Goal: Transaction & Acquisition: Subscribe to service/newsletter

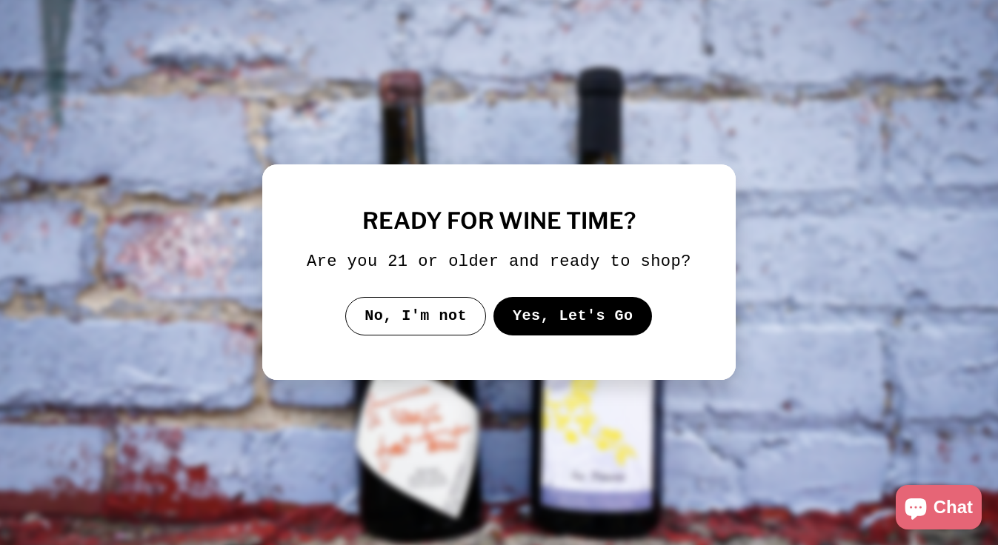
click at [540, 324] on button "Yes, Let's Go" at bounding box center [572, 316] width 159 height 39
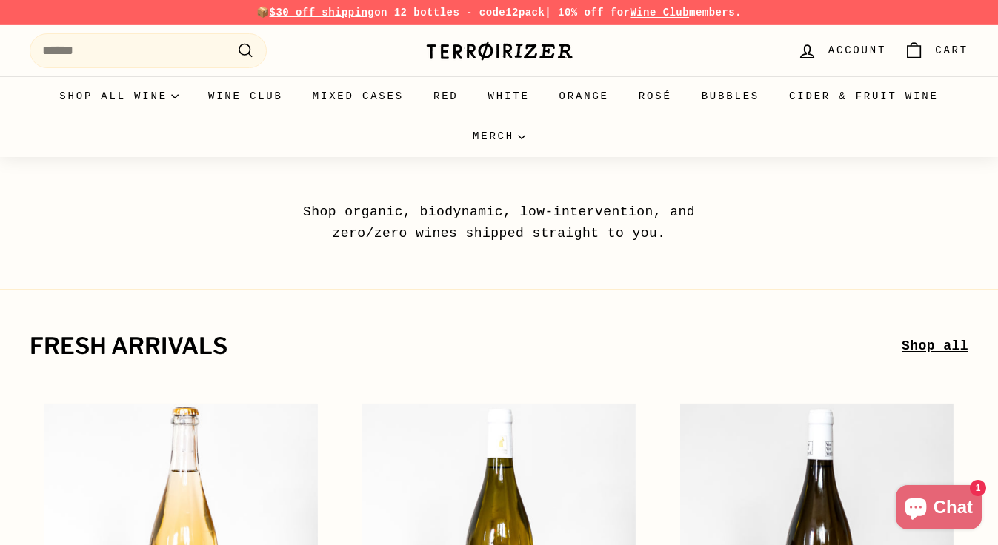
scroll to position [321, 0]
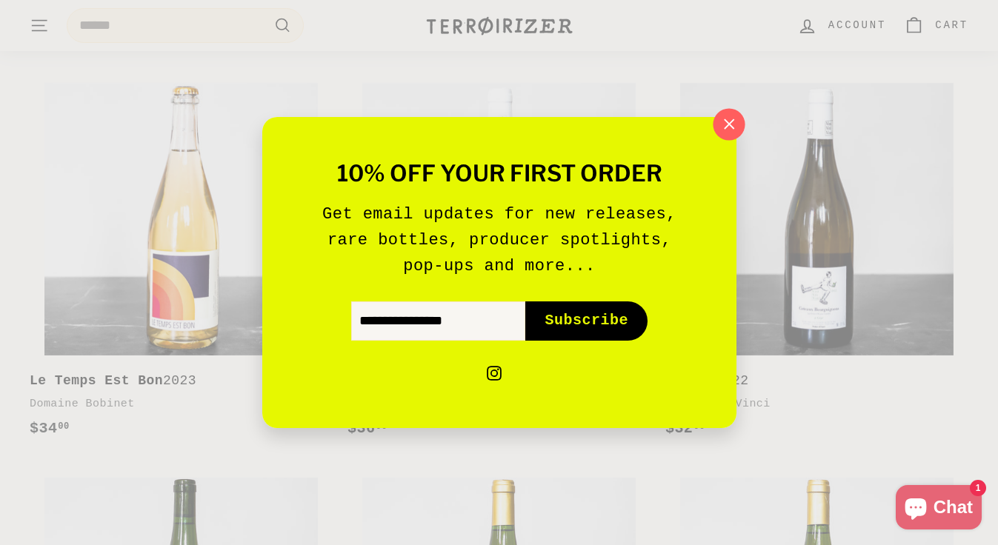
click at [726, 131] on icon "button" at bounding box center [728, 124] width 22 height 22
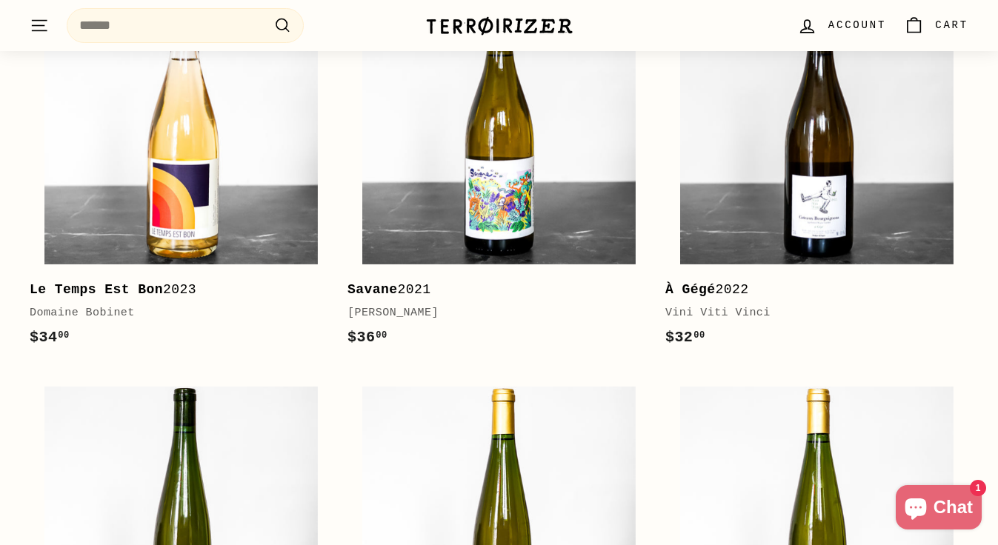
scroll to position [0, 0]
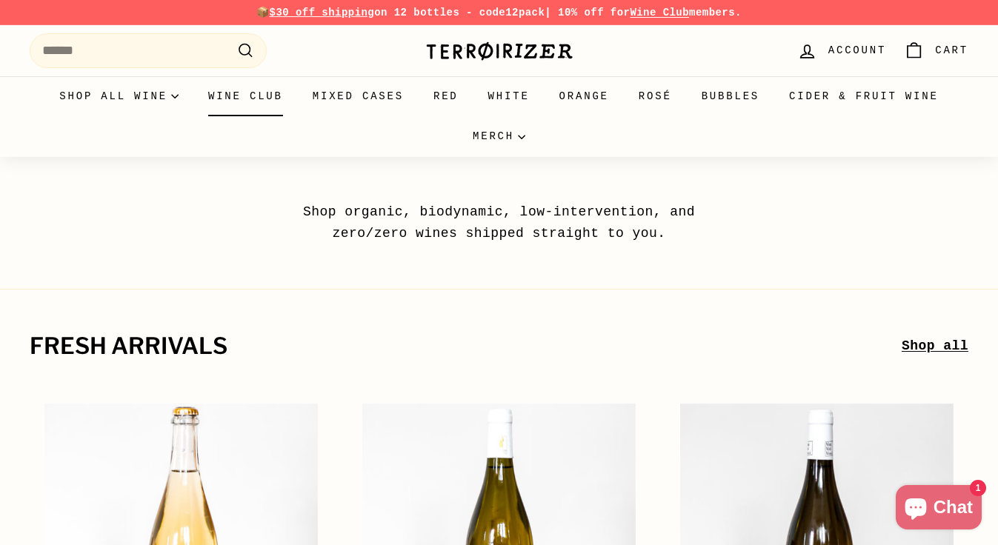
click at [248, 100] on link "Wine Club" at bounding box center [245, 96] width 104 height 40
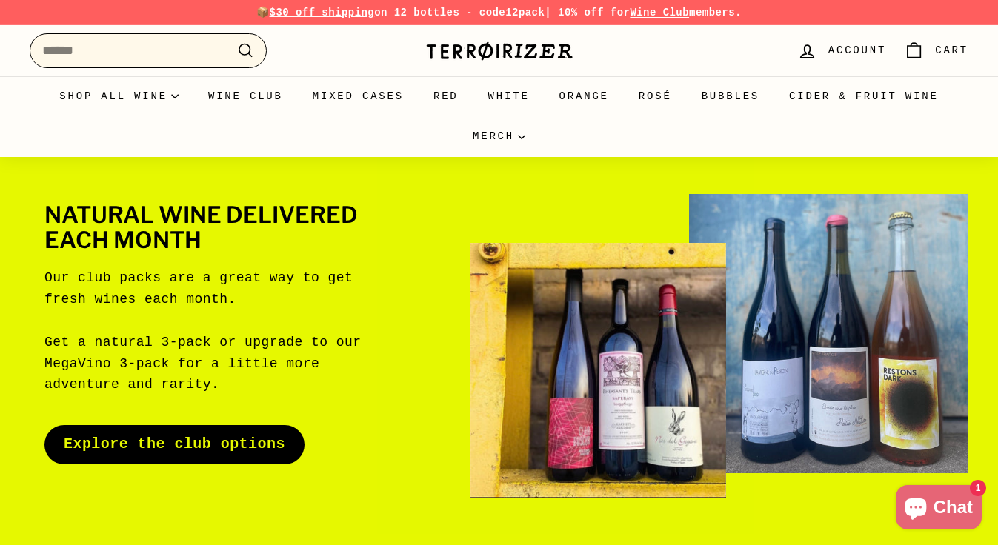
click at [121, 53] on input "Search" at bounding box center [148, 50] width 237 height 35
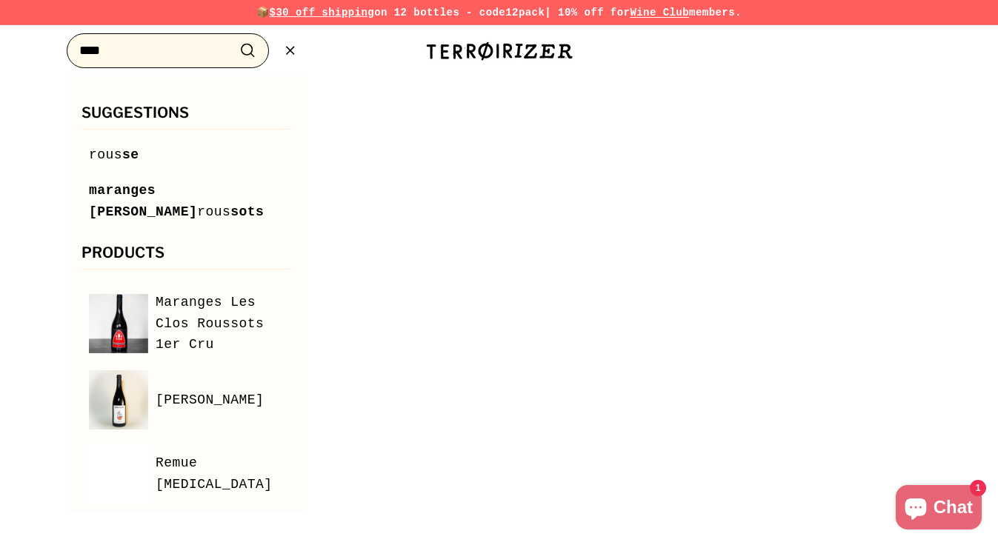
type input "****"
